Goal: Information Seeking & Learning: Check status

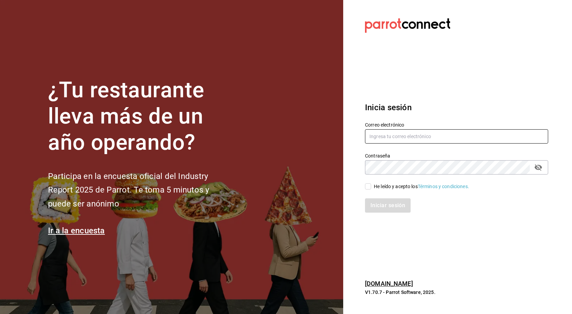
click at [385, 136] on input "text" at bounding box center [456, 136] width 183 height 14
type input "facturaseltejano@gmail.com"
click at [370, 187] on input "He leído y acepto los Términos y condiciones." at bounding box center [368, 187] width 6 height 6
checkbox input "true"
click at [388, 205] on button "Iniciar sesión" at bounding box center [388, 206] width 46 height 14
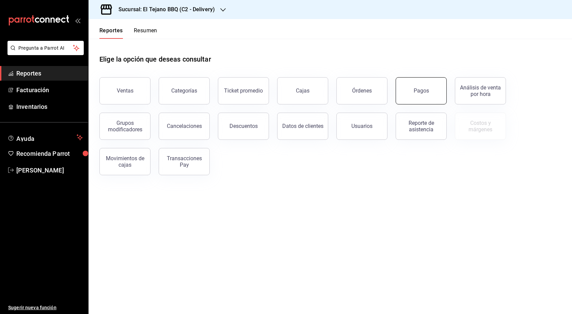
click at [417, 85] on button "Pagos" at bounding box center [421, 90] width 51 height 27
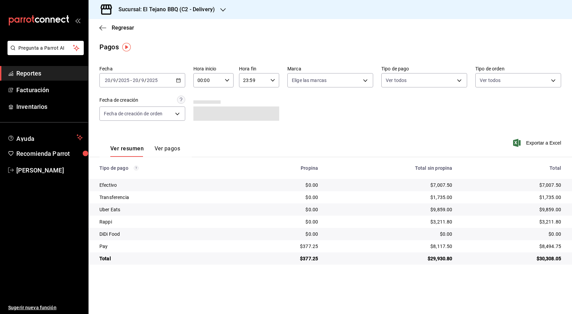
click at [180, 83] on div "[DATE] [DATE] - [DATE] [DATE]" at bounding box center [142, 80] width 86 height 14
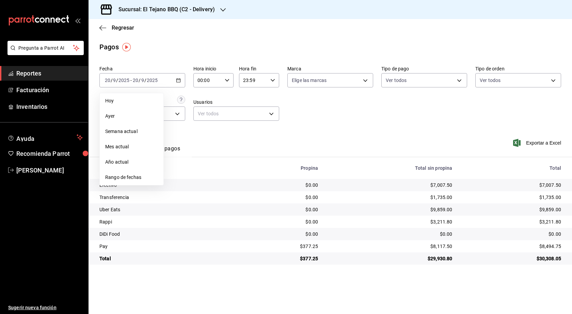
click at [120, 96] on li "Hoy" at bounding box center [132, 100] width 64 height 15
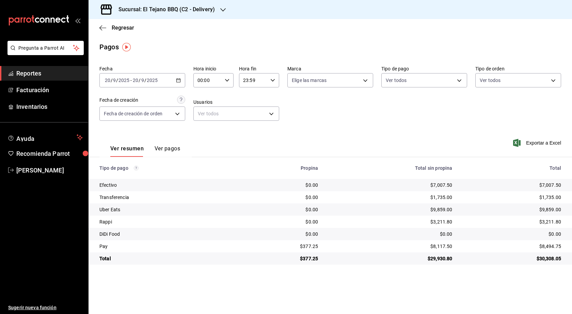
click at [222, 9] on icon "button" at bounding box center [222, 9] width 5 height 5
click at [163, 42] on div "El Tejano BBQ (C1 - Comedor)" at bounding box center [139, 44] width 91 height 7
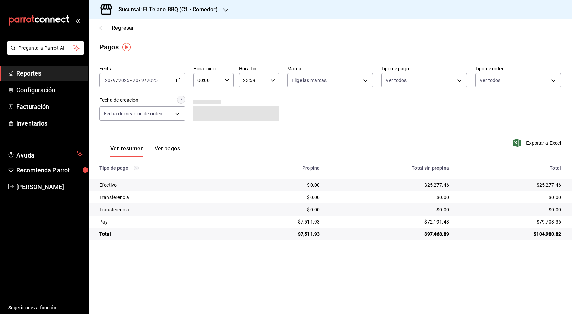
click at [290, 48] on div "Pagos" at bounding box center [331, 47] width 484 height 10
click at [180, 83] on div "[DATE] [DATE] - [DATE] [DATE]" at bounding box center [142, 80] width 86 height 14
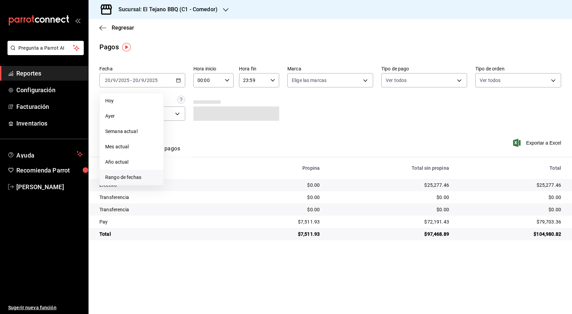
click at [128, 178] on span "Rango de fechas" at bounding box center [131, 177] width 53 height 7
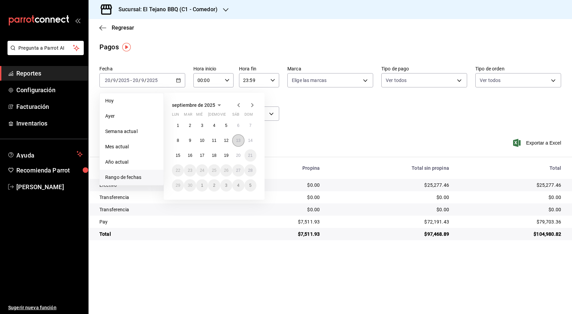
click at [235, 141] on button "13" at bounding box center [238, 141] width 12 height 12
click at [236, 141] on abbr "13" at bounding box center [238, 140] width 4 height 5
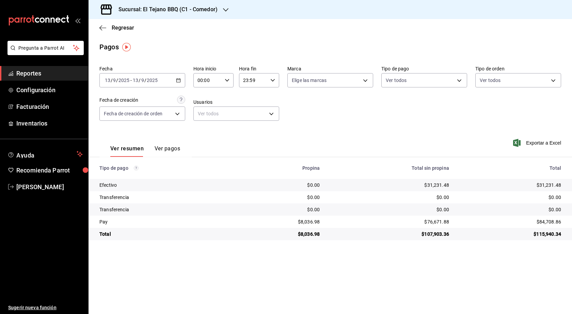
click at [177, 78] on div "[DATE] [DATE] - [DATE] [DATE]" at bounding box center [142, 80] width 86 height 14
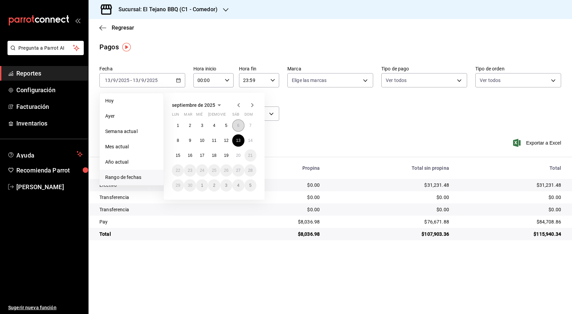
click at [237, 126] on abbr "6" at bounding box center [238, 125] width 2 height 5
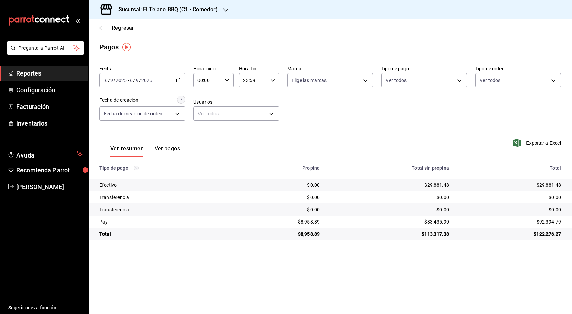
click at [178, 80] on icon "button" at bounding box center [178, 80] width 5 height 5
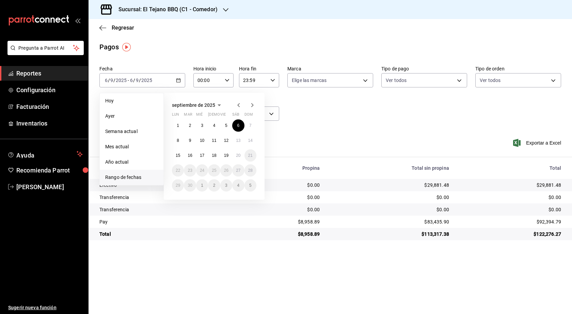
click at [237, 106] on icon "button" at bounding box center [239, 105] width 8 height 8
click at [236, 186] on abbr "30" at bounding box center [238, 185] width 4 height 5
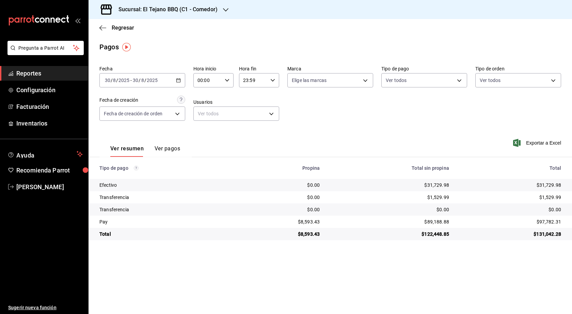
click at [181, 80] on \(Stroke\) "button" at bounding box center [178, 81] width 4 height 4
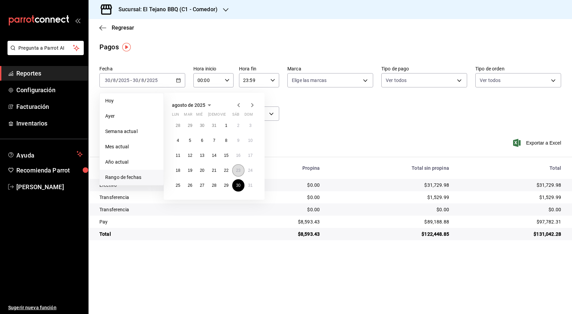
click at [235, 169] on button "23" at bounding box center [238, 171] width 12 height 12
click at [238, 172] on abbr "23" at bounding box center [238, 170] width 4 height 5
